Goal: Task Accomplishment & Management: Use online tool/utility

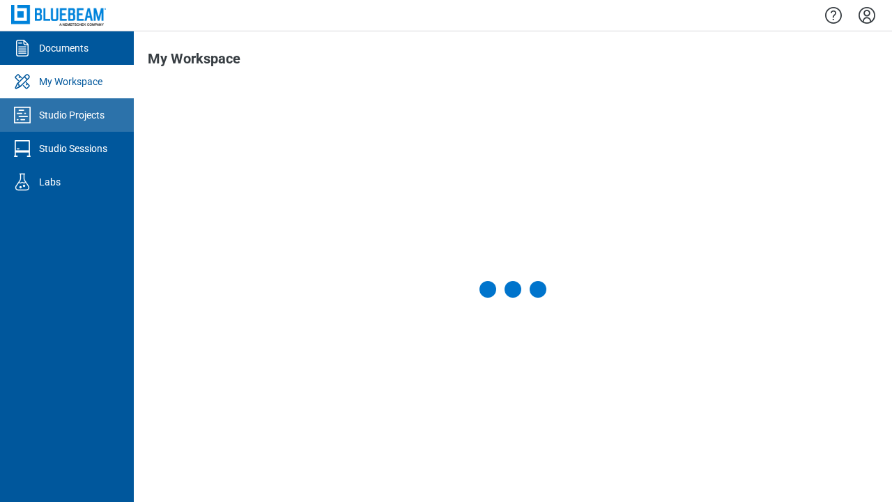
click at [67, 115] on div "Studio Projects" at bounding box center [72, 115] width 66 height 14
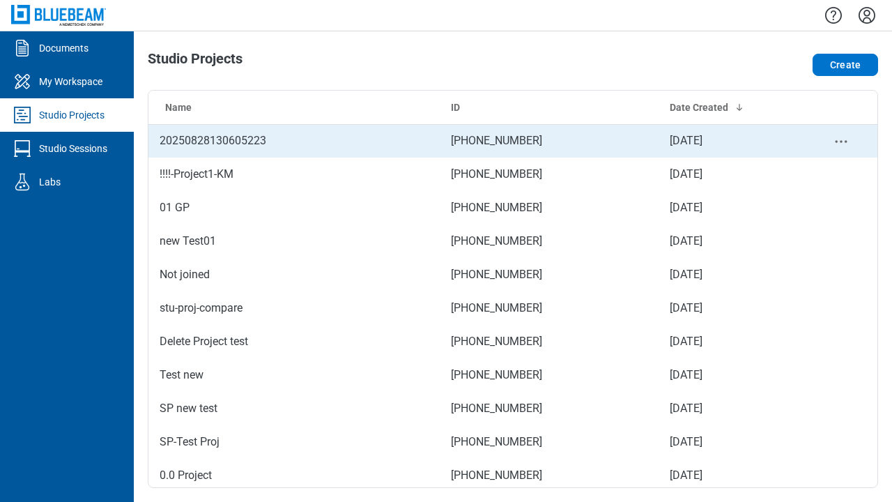
click at [507, 141] on td "[PHONE_NUMBER]" at bounding box center [549, 140] width 219 height 33
